Goal: Information Seeking & Learning: Learn about a topic

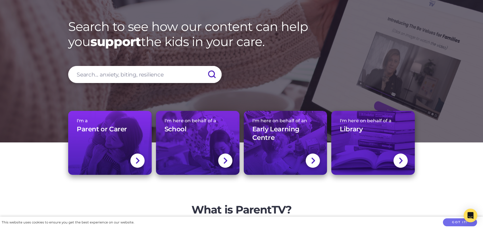
scroll to position [57, 0]
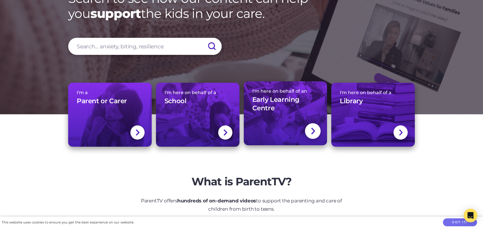
click at [311, 131] on img at bounding box center [313, 131] width 5 height 8
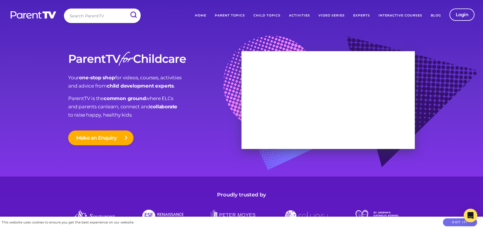
click at [326, 15] on link "Video Series" at bounding box center [331, 16] width 35 height 14
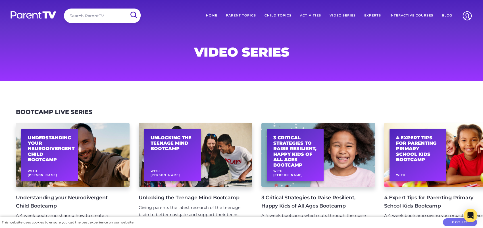
click at [347, 15] on link "Video Series" at bounding box center [342, 16] width 35 height 14
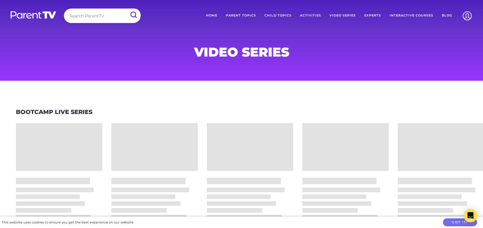
click at [241, 15] on link "Parent Topics" at bounding box center [241, 16] width 39 height 14
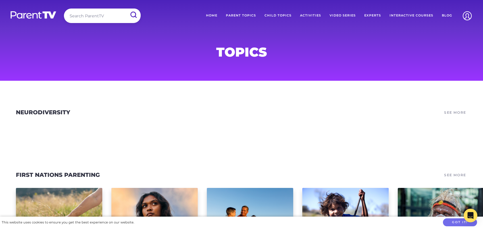
click at [416, 13] on link "Interactive Courses" at bounding box center [411, 16] width 52 height 14
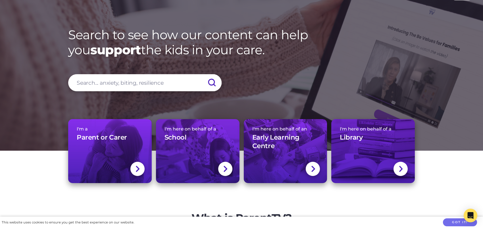
scroll to position [28, 0]
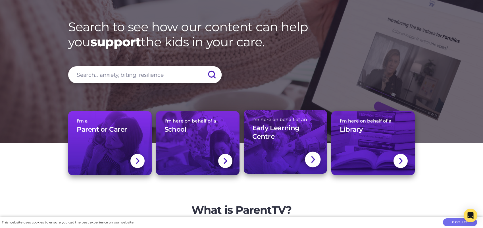
click at [312, 160] on img at bounding box center [313, 159] width 5 height 8
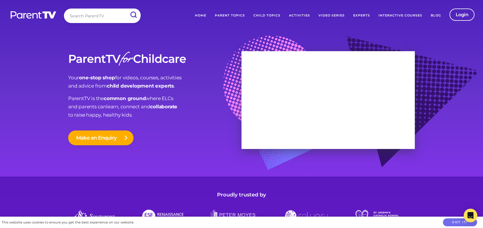
click at [330, 14] on link "Video Series" at bounding box center [331, 16] width 35 height 14
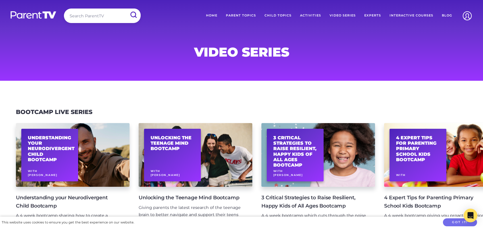
click at [211, 15] on link "Home" at bounding box center [212, 16] width 20 height 14
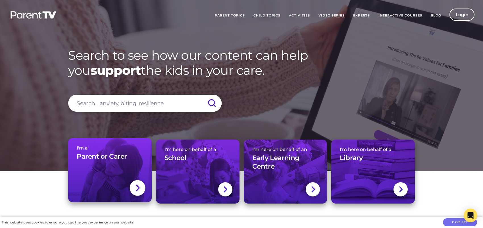
click at [131, 186] on div at bounding box center [138, 188] width 16 height 16
